Goal: Find specific page/section: Find specific page/section

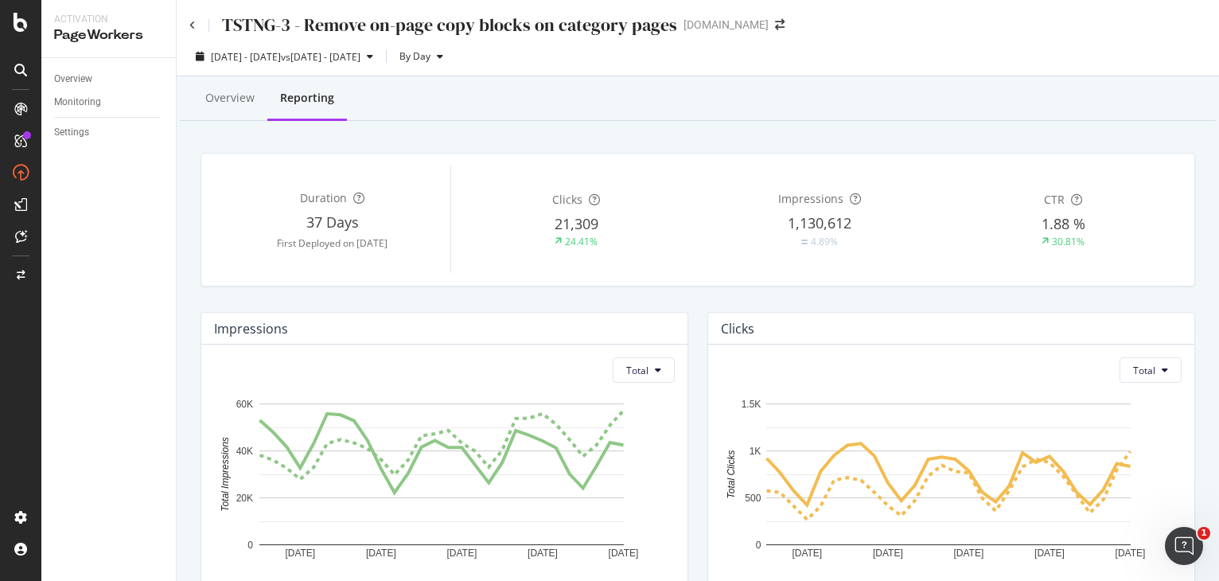
scroll to position [13, 0]
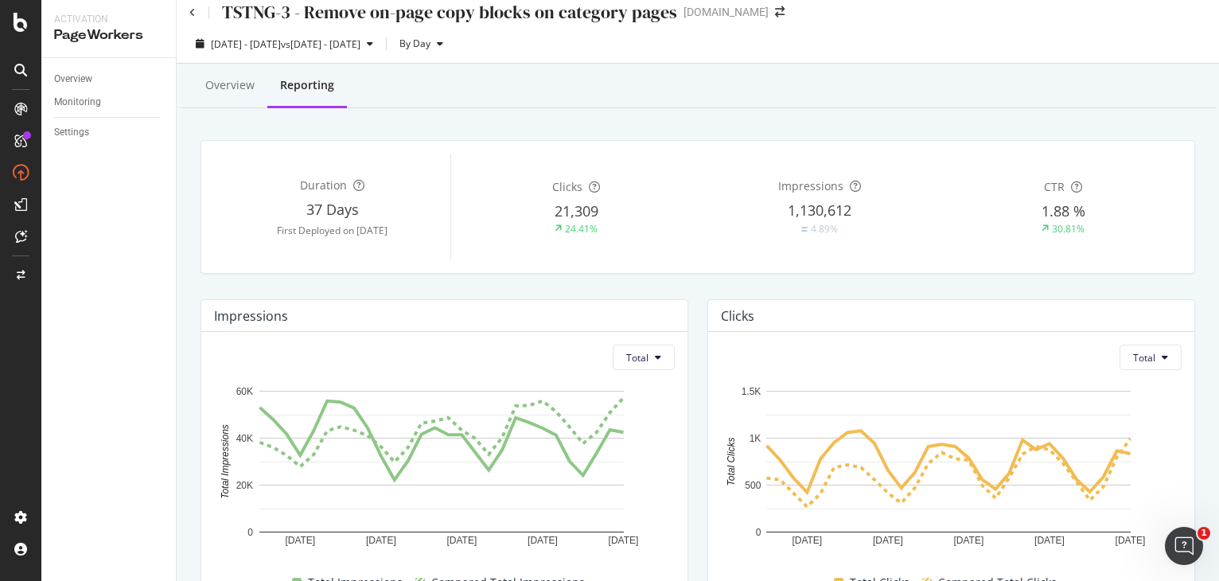
click at [19, 29] on icon at bounding box center [21, 22] width 14 height 19
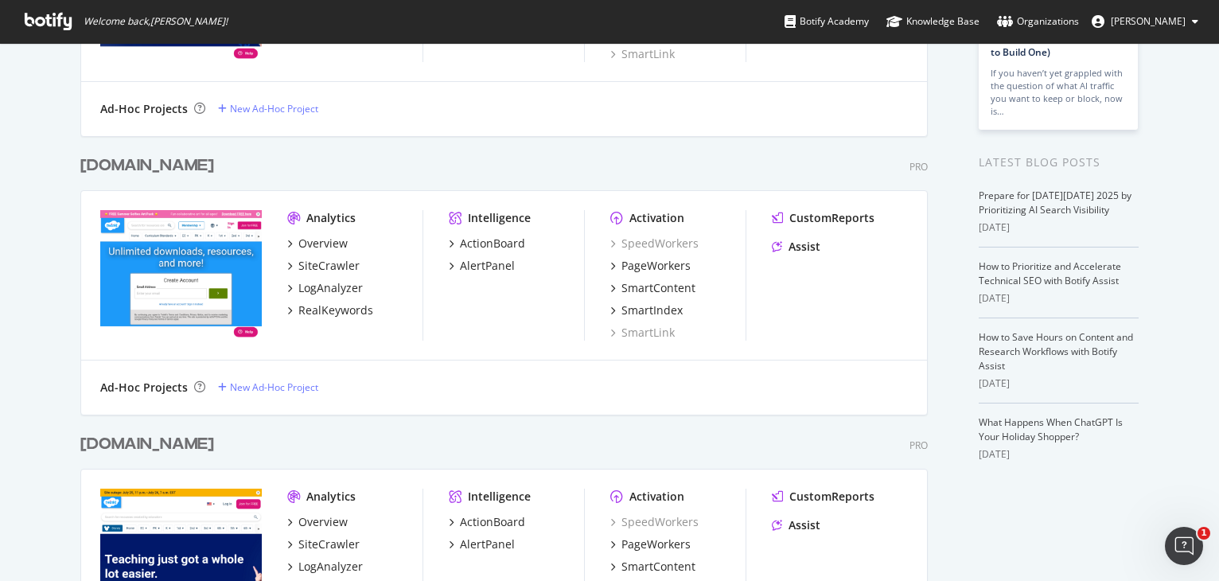
scroll to position [318, 0]
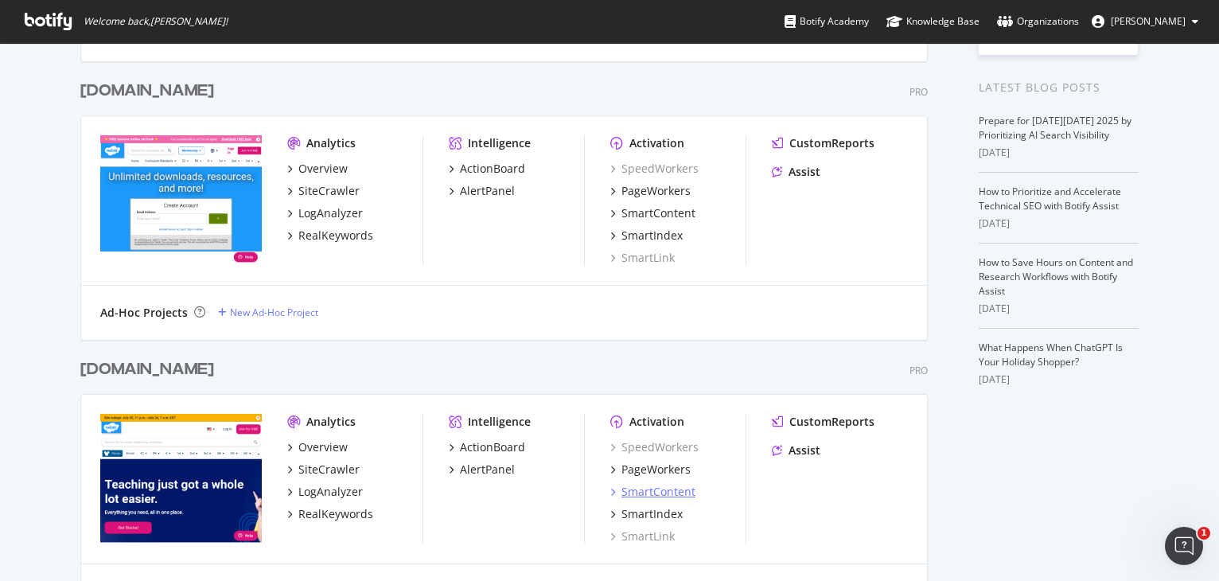
click at [651, 495] on div "SmartContent" at bounding box center [659, 492] width 74 height 16
